Goal: Transaction & Acquisition: Purchase product/service

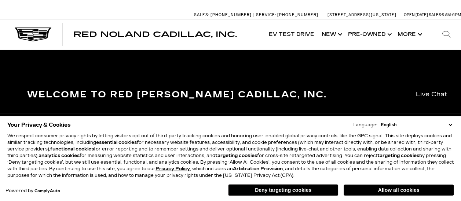
click at [351, 103] on div "Welcome to Red Noland Cadillac, Inc." at bounding box center [231, 96] width 418 height 23
click at [388, 192] on button "Allow all cookies" at bounding box center [398, 190] width 110 height 11
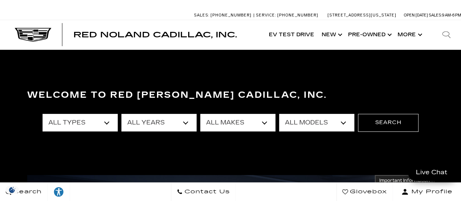
click at [182, 118] on select "All Years 2026 2025 2024 2023 2022 2021 2020 2019 2018 2015 2014 2011 2008" at bounding box center [158, 123] width 75 height 18
select select "2025"
click at [121, 114] on select "All Years 2026 2025 2024 2023 2022 2021 2020 2019 2018 2015 2014 2011 2008" at bounding box center [158, 123] width 75 height 18
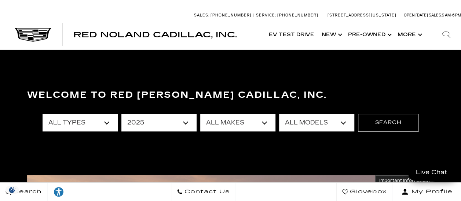
click at [262, 125] on select "All Makes Audi Cadillac Honda Toyota" at bounding box center [237, 123] width 75 height 18
select select "Cadillac"
click at [200, 114] on select "All Makes Audi Cadillac Honda Toyota" at bounding box center [237, 123] width 75 height 18
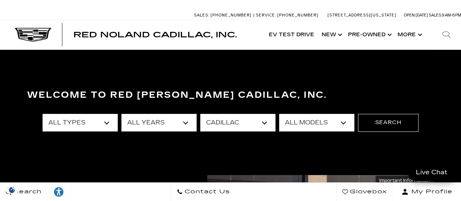
click at [322, 123] on select "All Models CT4 CT5 Escalade Escalade ESV ESCALADE IQ LYRIQ OPTIQ XT5 XT6" at bounding box center [316, 123] width 75 height 18
select select "CT5"
click at [279, 114] on select "All Models CT4 CT5 Escalade Escalade ESV ESCALADE IQ LYRIQ OPTIQ XT5 XT6" at bounding box center [316, 123] width 75 height 18
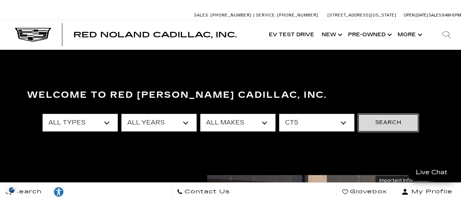
click at [387, 123] on button "Search" at bounding box center [388, 123] width 60 height 18
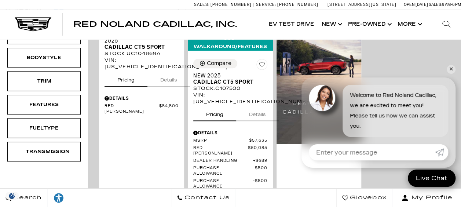
scroll to position [278, 0]
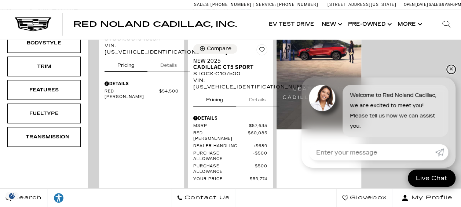
click at [449, 70] on link "✕" at bounding box center [450, 69] width 9 height 9
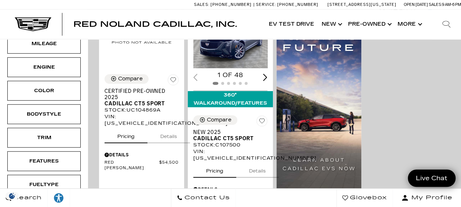
scroll to position [222, 0]
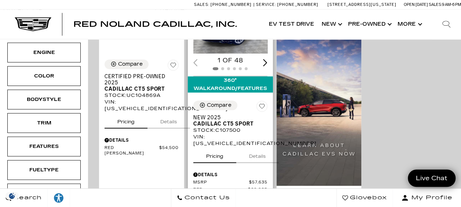
click at [236, 95] on div "Compare Save This Vehicle - New 2025 Cadillac CT5 Sport Stock : C107500 VIN: 1G…" at bounding box center [230, 188] width 85 height 187
click at [229, 67] on span at bounding box center [228, 68] width 3 height 3
click at [234, 76] on div "360° WalkAround/Features" at bounding box center [230, 84] width 85 height 16
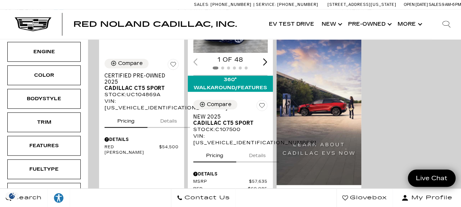
scroll to position [229, 0]
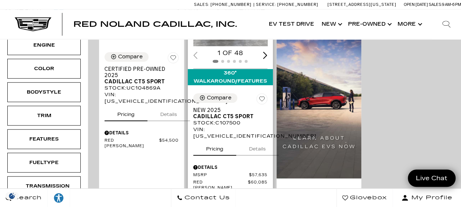
click at [225, 119] on div "Stock : C107500" at bounding box center [230, 122] width 74 height 7
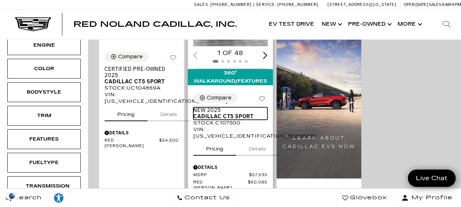
click at [221, 113] on span "Cadillac CT5 Sport" at bounding box center [227, 116] width 69 height 6
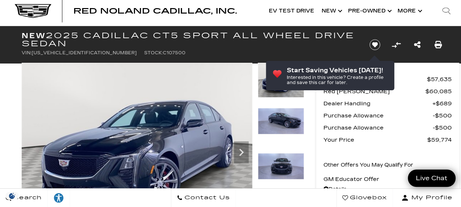
scroll to position [15, 0]
